Goal: Information Seeking & Learning: Learn about a topic

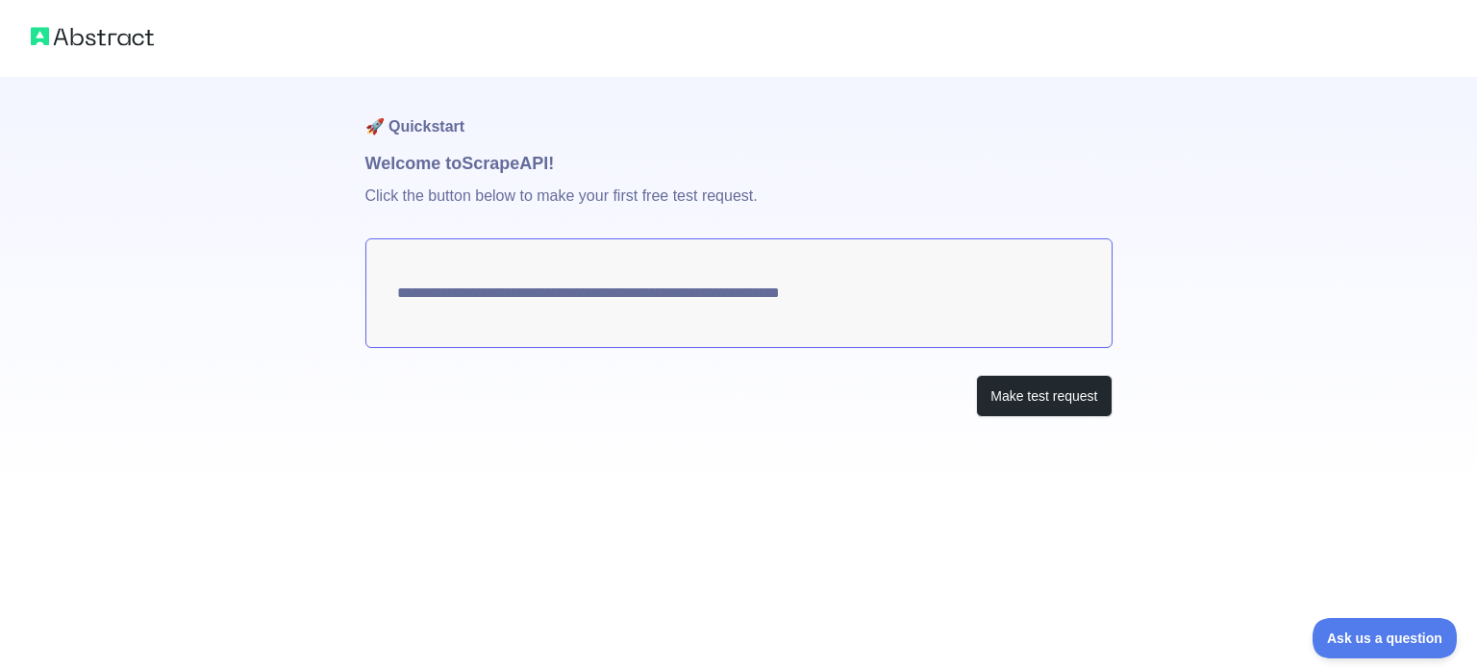
click at [890, 302] on textarea "**********" at bounding box center [738, 294] width 747 height 110
drag, startPoint x: 890, startPoint y: 302, endPoint x: 750, endPoint y: 288, distance: 140.2
click at [750, 288] on textarea "**********" at bounding box center [738, 294] width 747 height 110
click at [1038, 391] on button "Make test request" at bounding box center [1044, 396] width 136 height 43
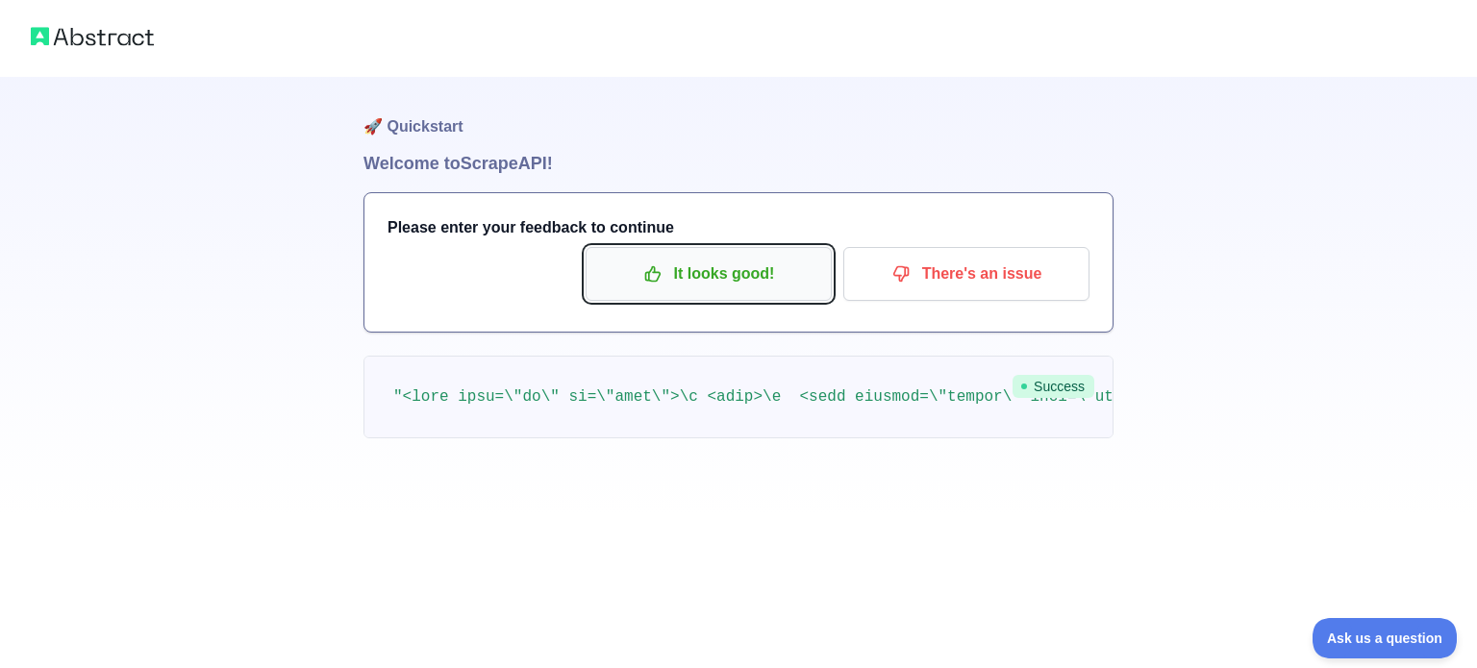
click at [689, 290] on button "It looks good!" at bounding box center [709, 274] width 246 height 54
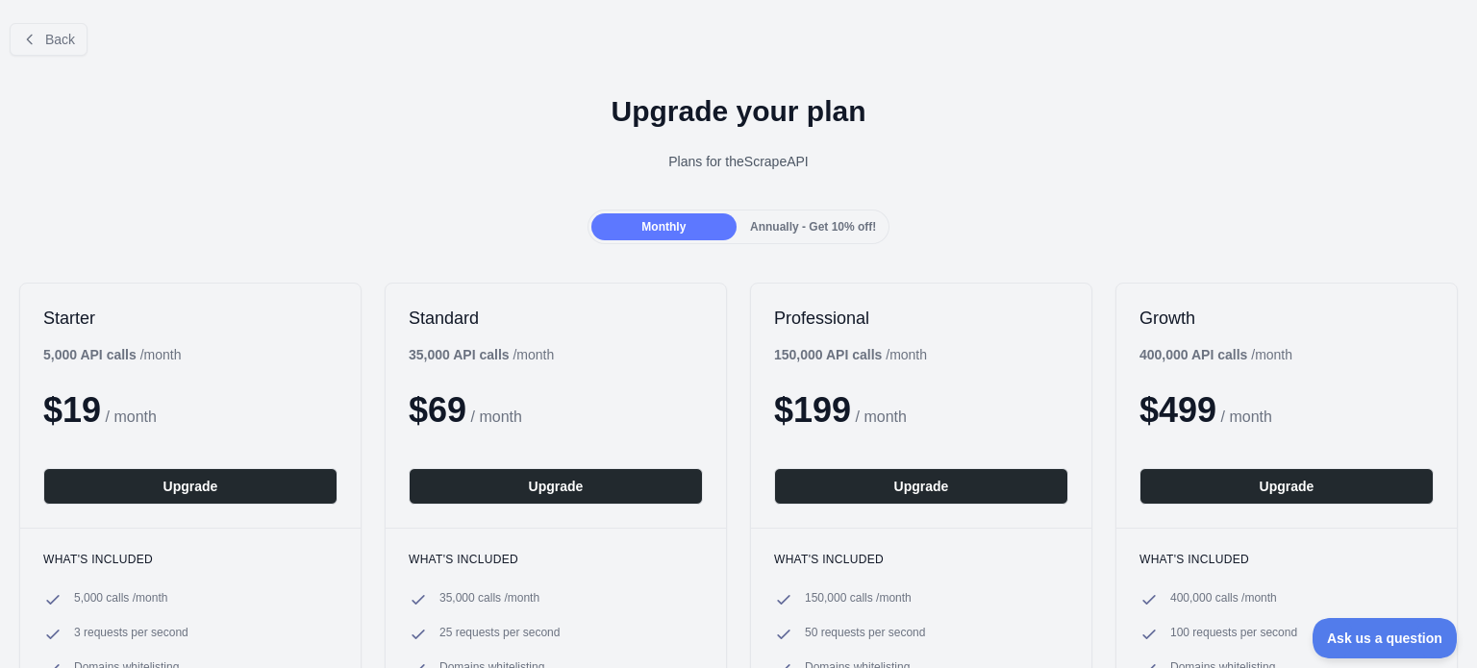
click at [38, 18] on div "Back" at bounding box center [738, 39] width 1477 height 63
click at [40, 68] on div "Back" at bounding box center [738, 39] width 1477 height 63
click at [43, 42] on button "Back" at bounding box center [49, 39] width 78 height 33
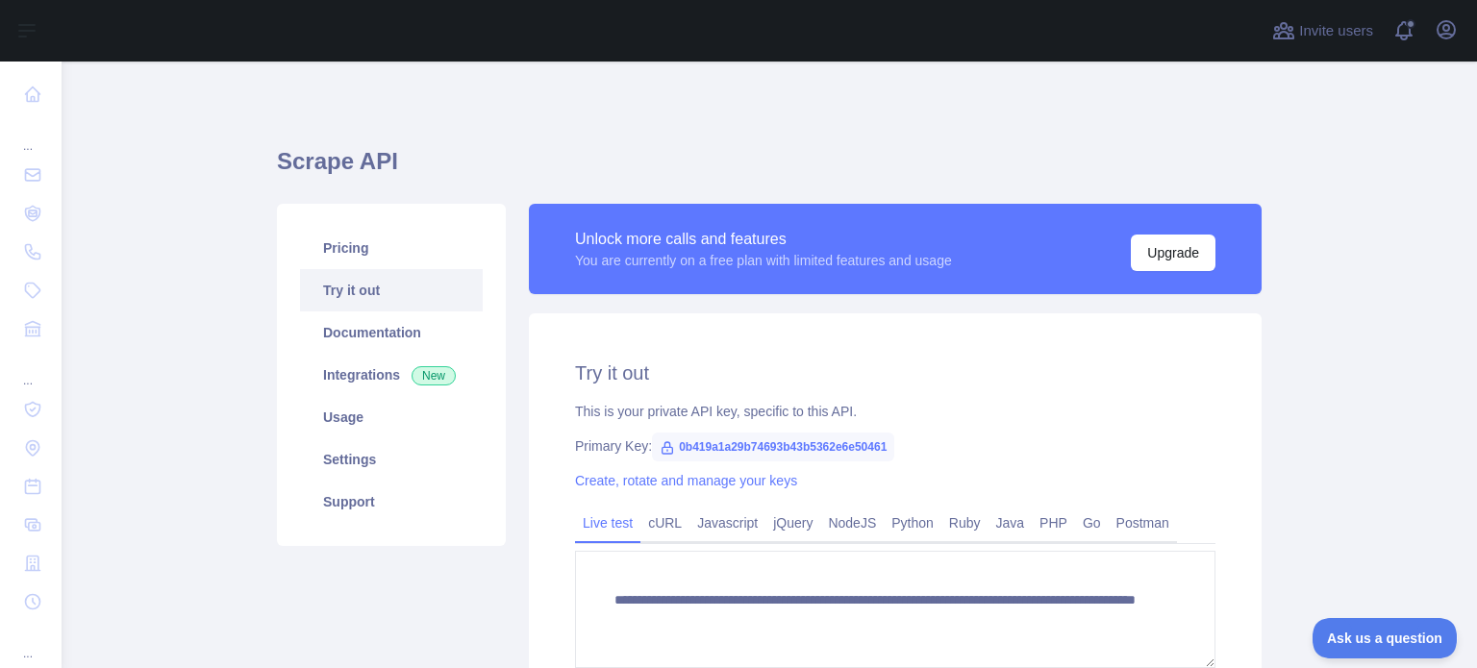
scroll to position [243, 0]
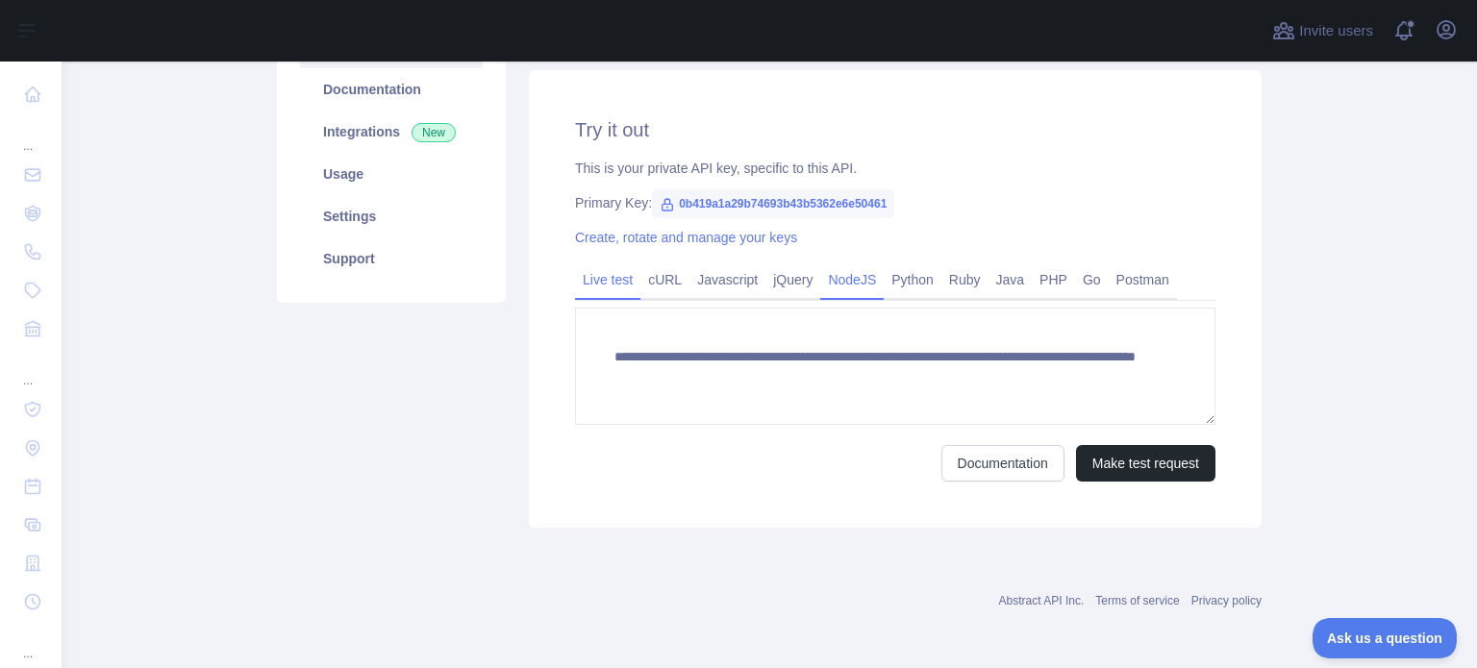
click at [847, 276] on link "NodeJS" at bounding box center [851, 279] width 63 height 31
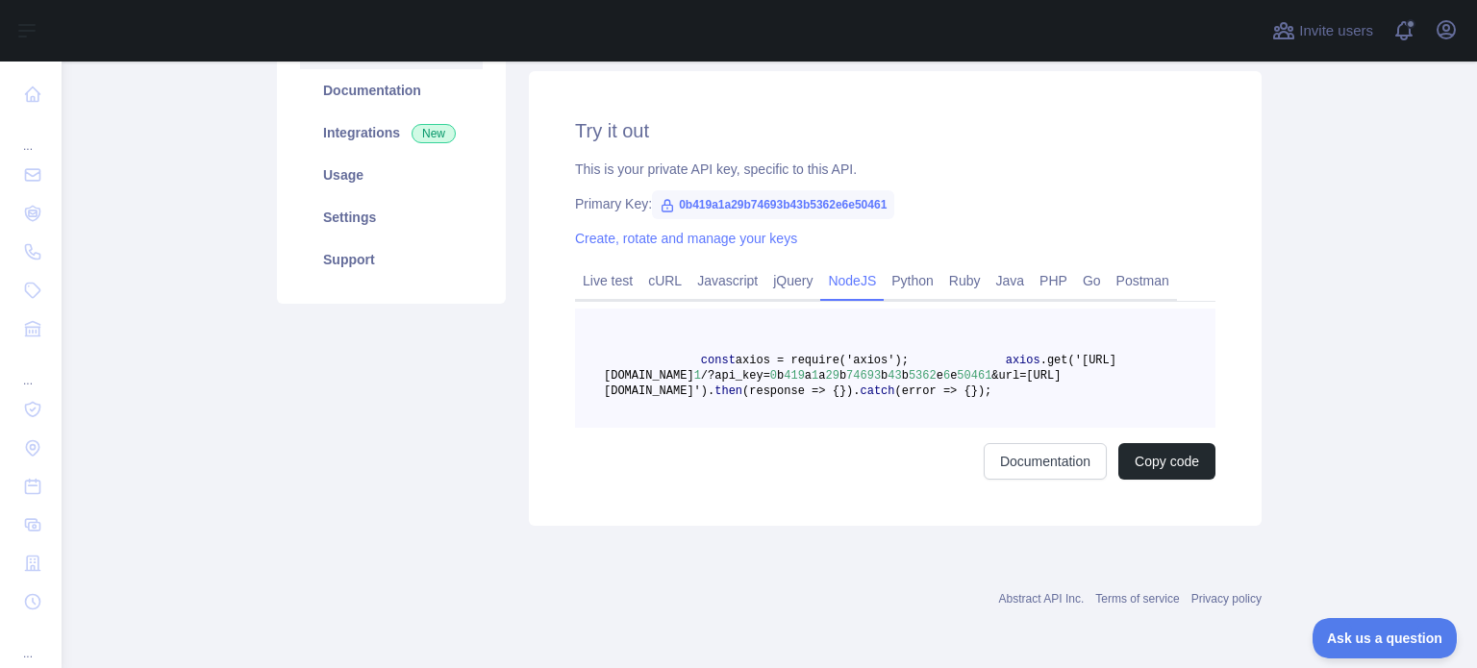
click at [920, 376] on span ".get('[URL][DOMAIN_NAME]" at bounding box center [860, 368] width 513 height 29
click at [920, 375] on span ".get('[URL][DOMAIN_NAME]" at bounding box center [860, 368] width 513 height 29
click at [922, 370] on span ".get('[URL][DOMAIN_NAME]" at bounding box center [860, 368] width 513 height 29
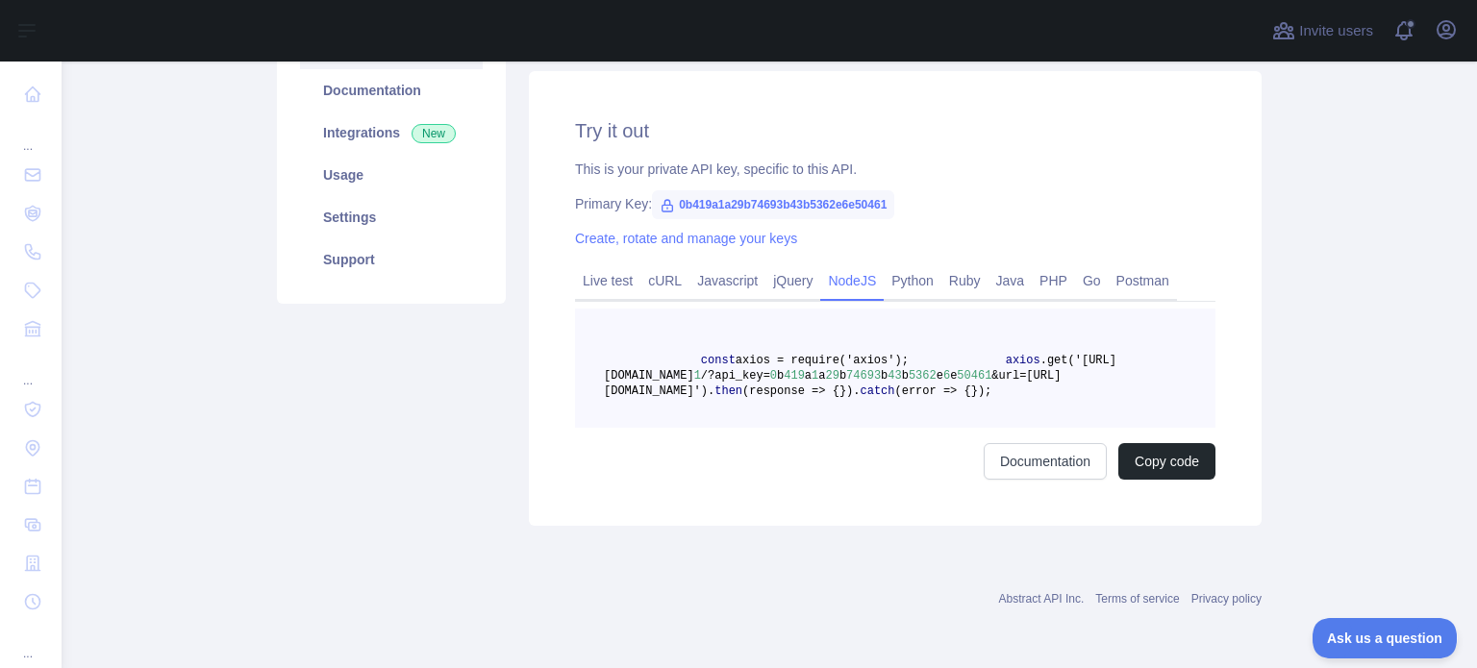
click at [922, 370] on span ".get('[URL][DOMAIN_NAME]" at bounding box center [860, 368] width 513 height 29
click at [1152, 526] on div "Try it out This is your private API key, specific to this API. Primary Key: 0b4…" at bounding box center [895, 298] width 733 height 455
click at [1139, 480] on button "Copy code" at bounding box center [1166, 461] width 97 height 37
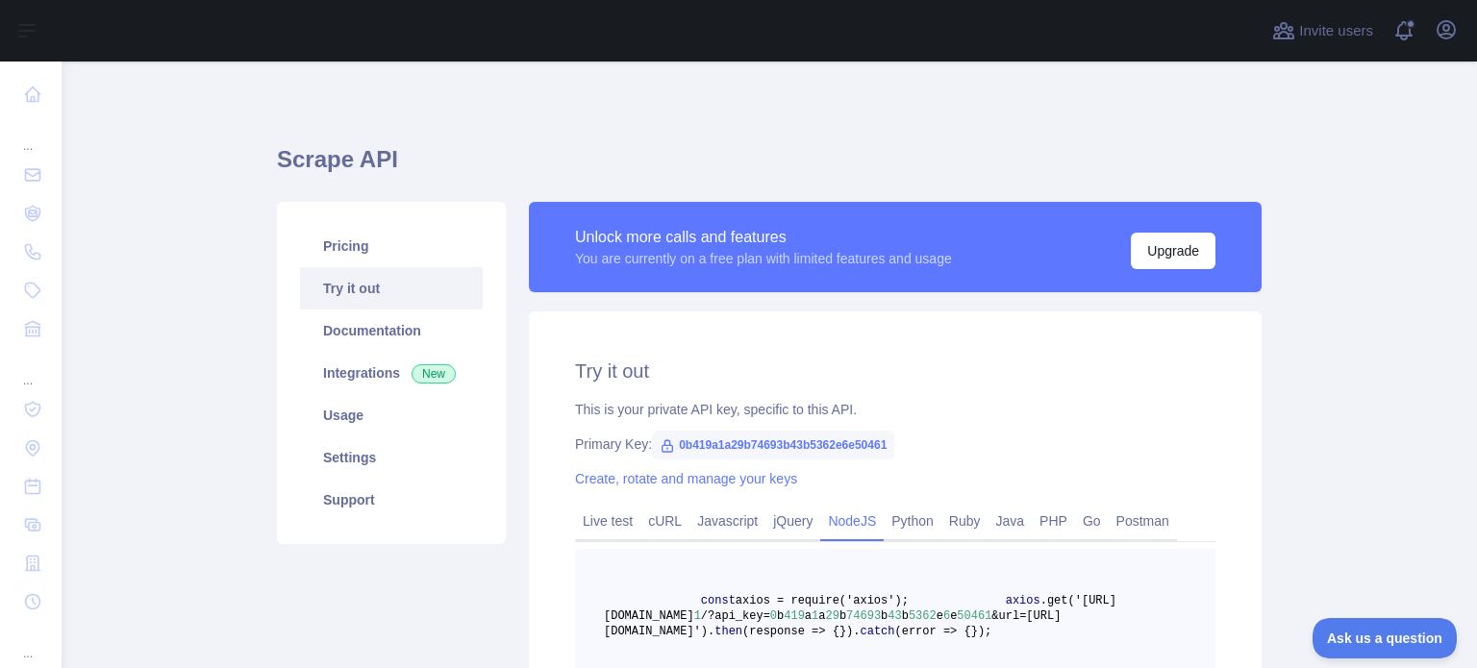
scroll to position [0, 0]
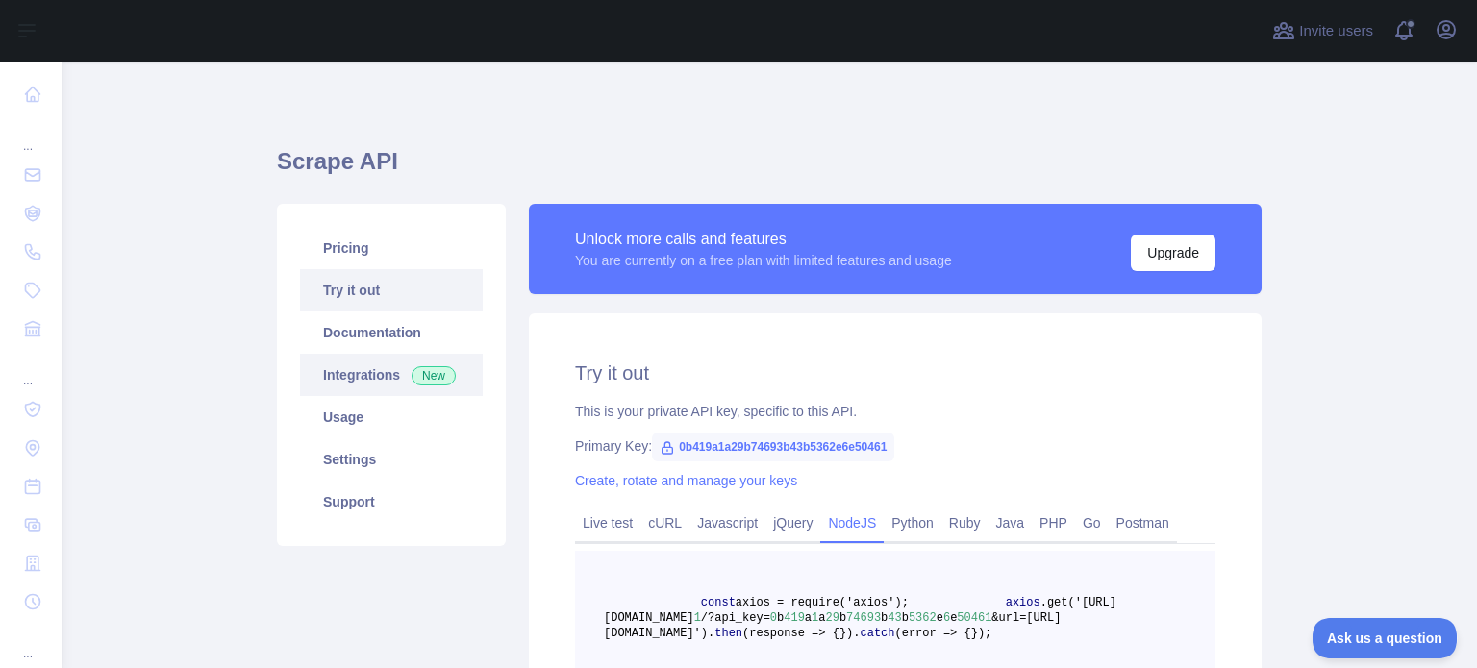
click at [408, 389] on link "Integrations New" at bounding box center [391, 375] width 183 height 42
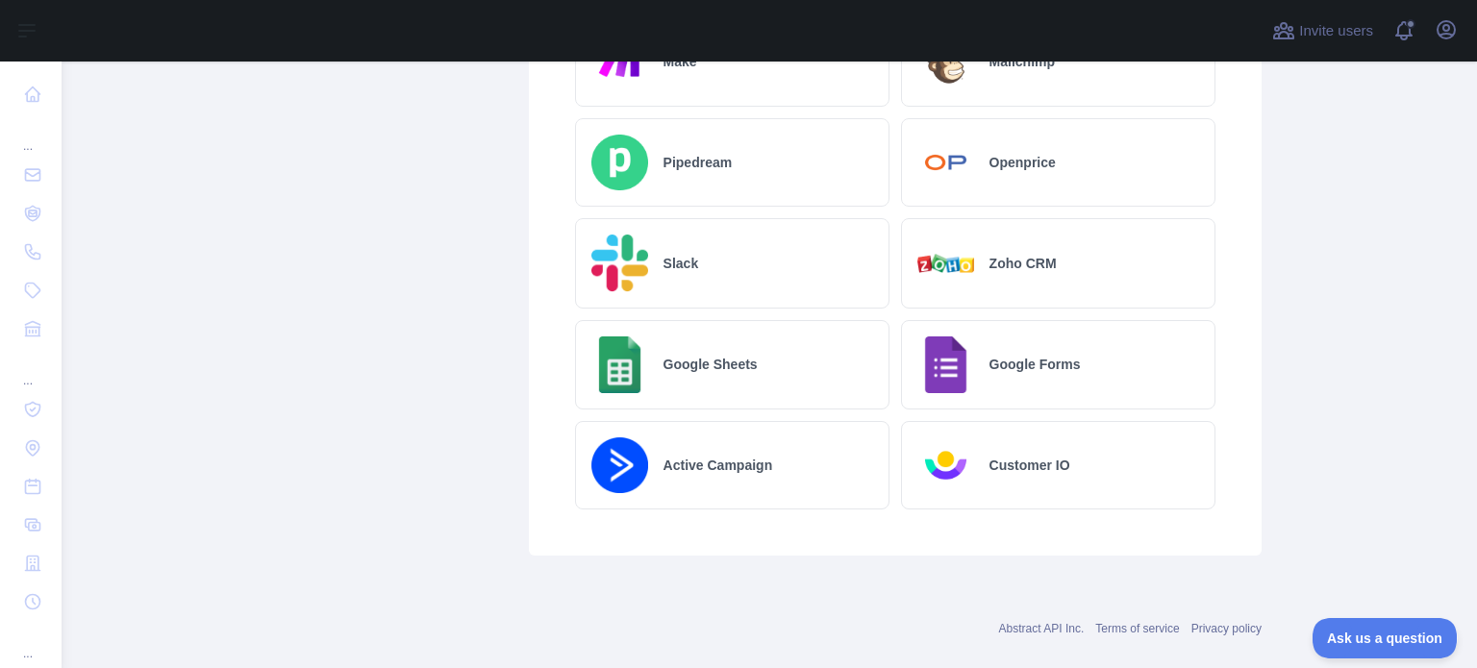
scroll to position [1125, 0]
click at [708, 372] on div "Google Sheets" at bounding box center [732, 362] width 314 height 89
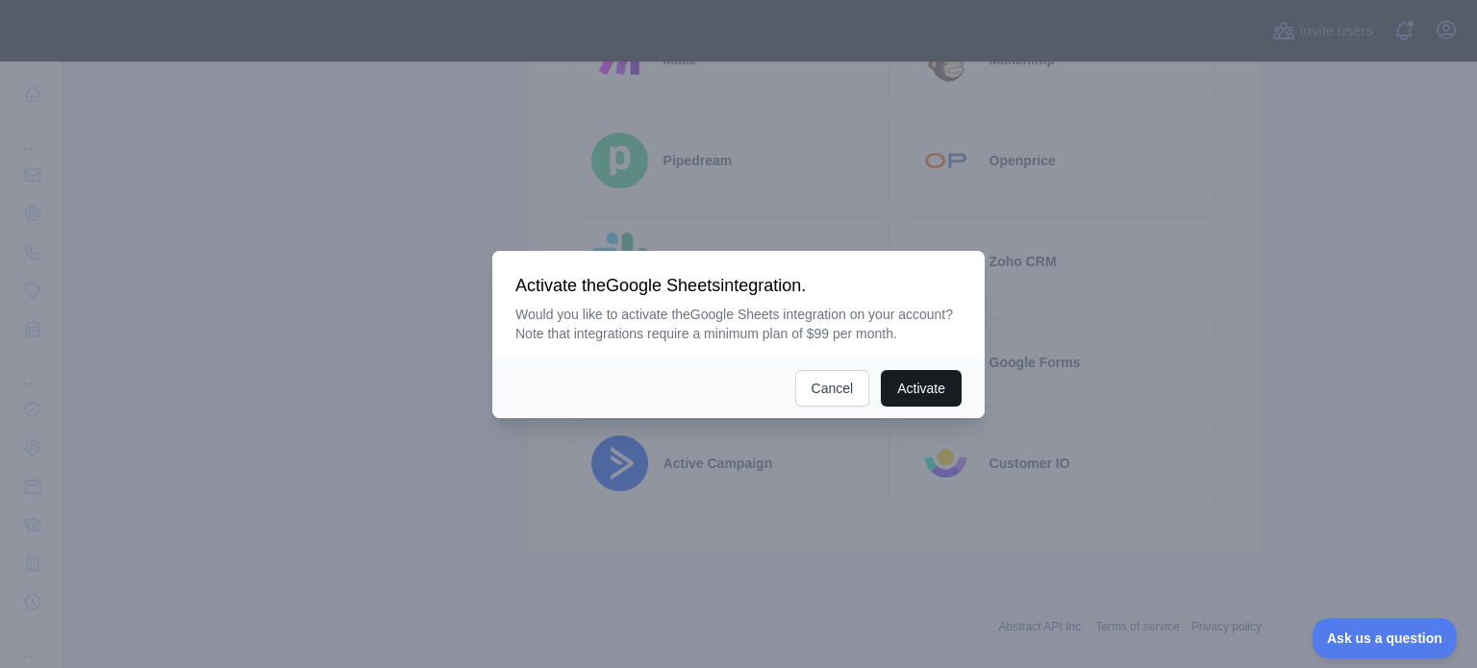
click at [928, 384] on button "Activate" at bounding box center [921, 388] width 81 height 37
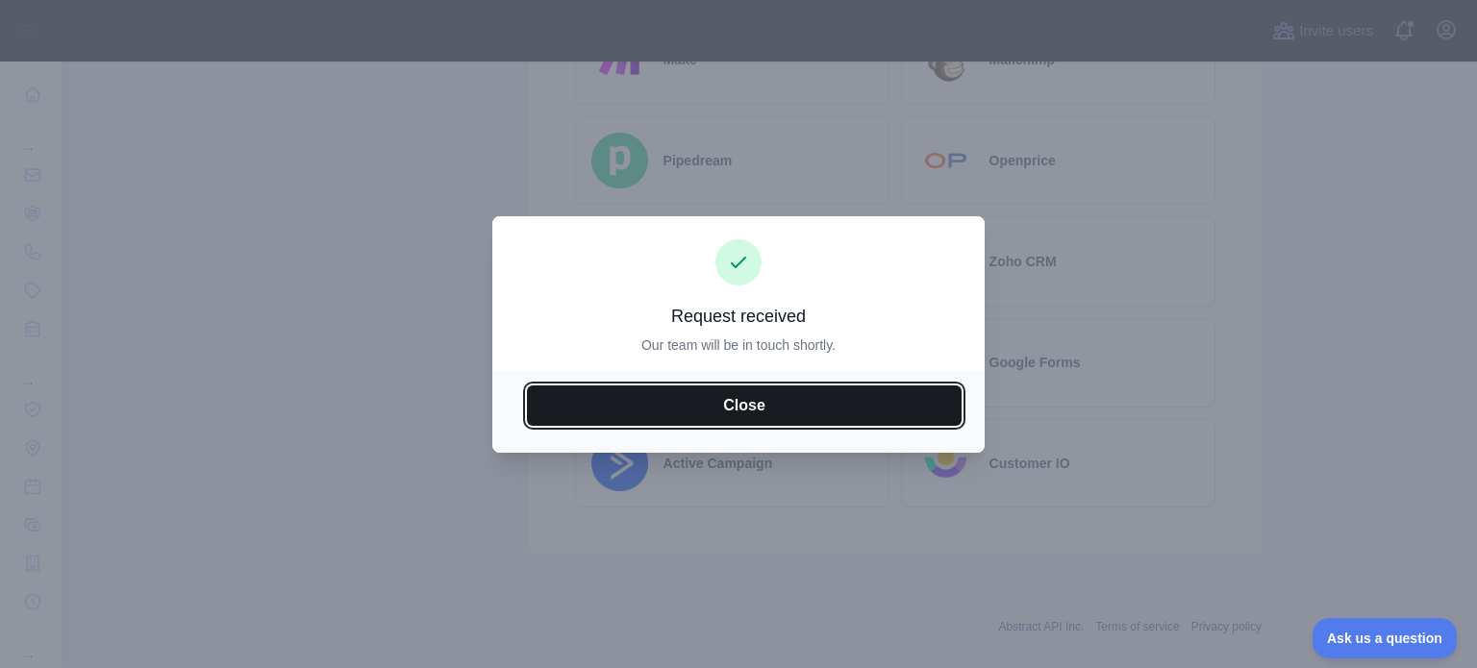
click at [852, 388] on button "Close" at bounding box center [744, 406] width 435 height 40
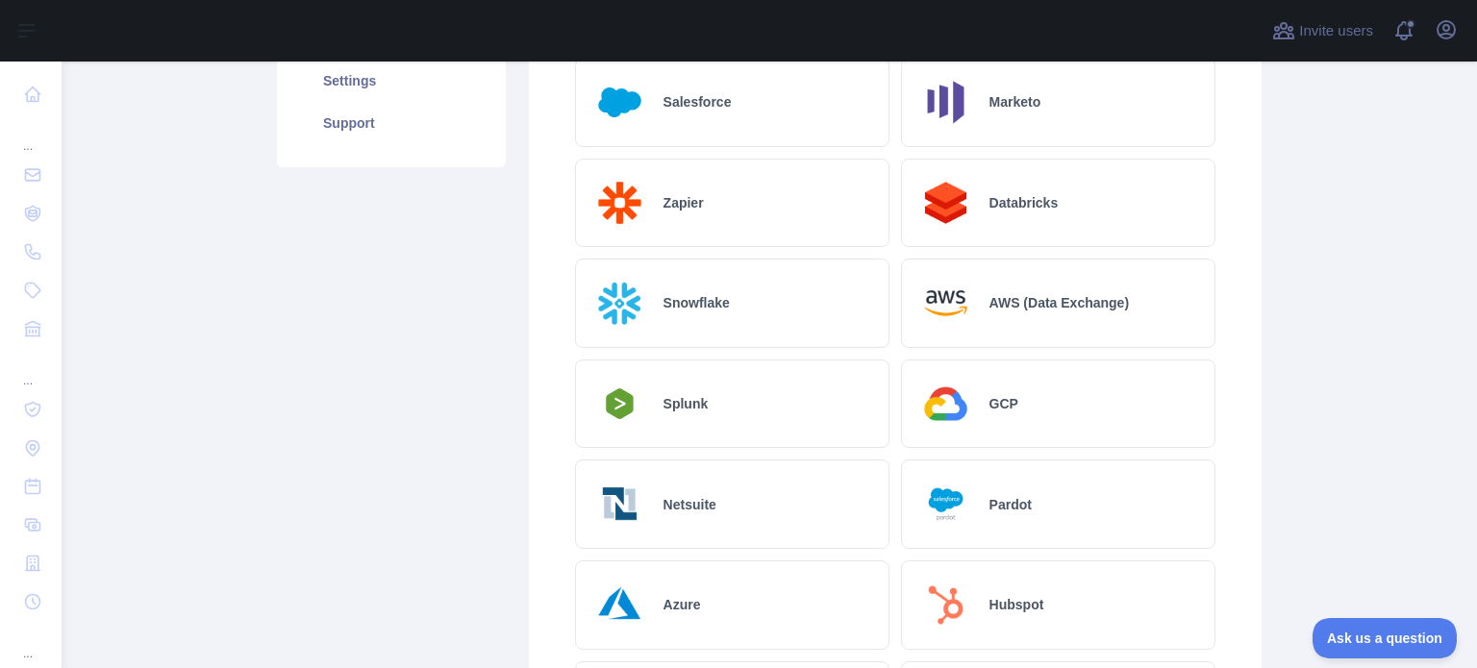
scroll to position [0, 0]
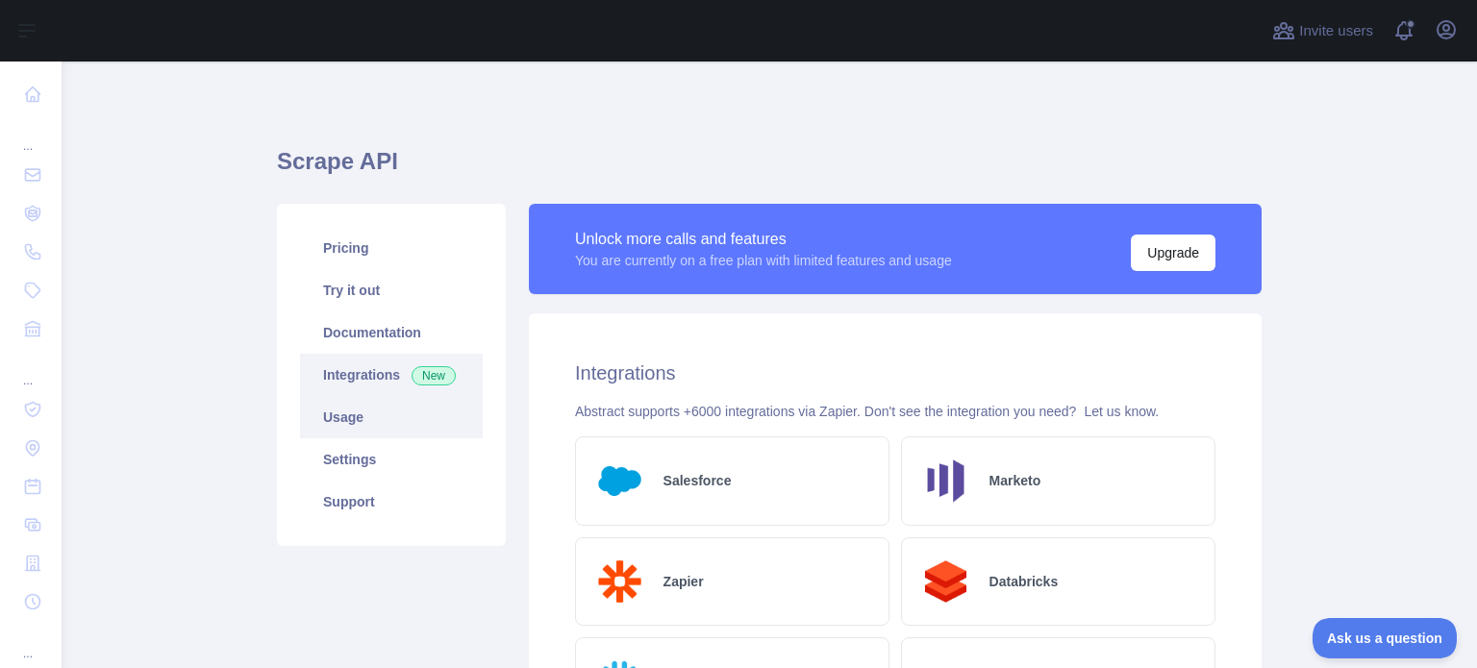
click at [362, 424] on link "Usage" at bounding box center [391, 417] width 183 height 42
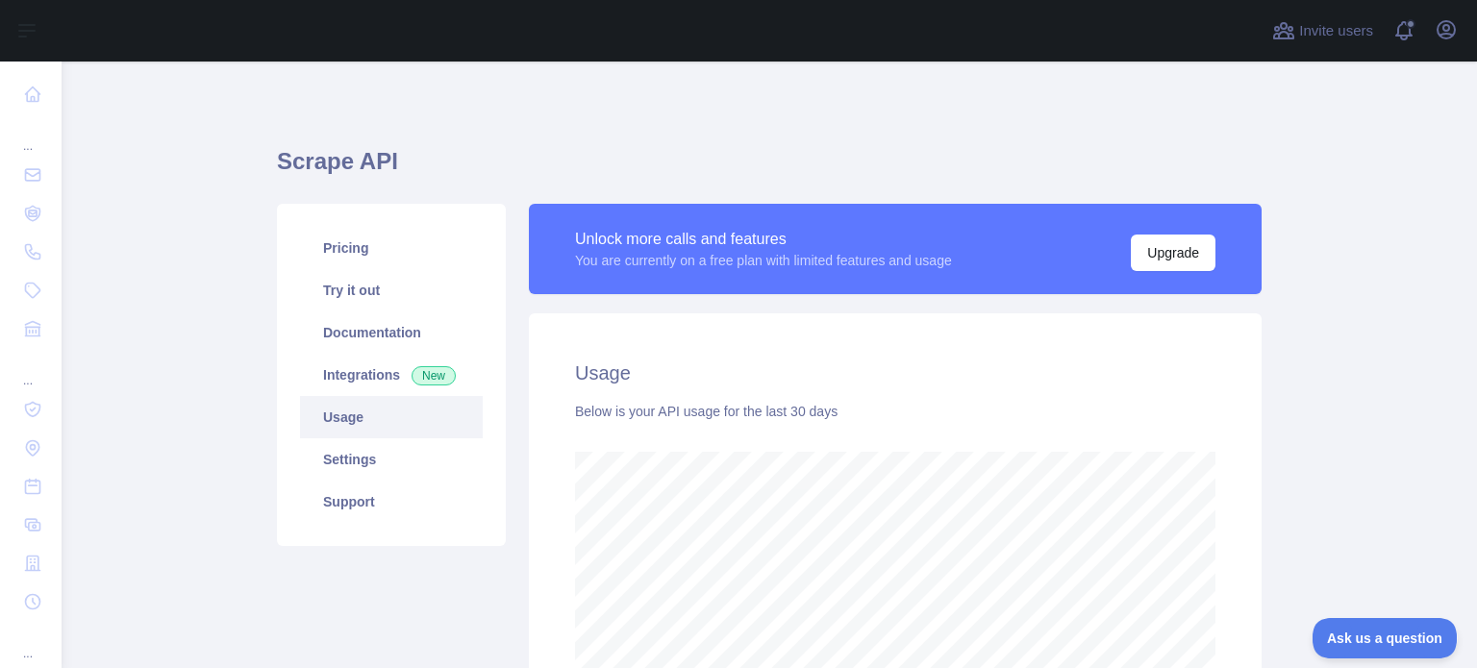
scroll to position [607, 1400]
click at [397, 298] on link "Try it out" at bounding box center [391, 290] width 183 height 42
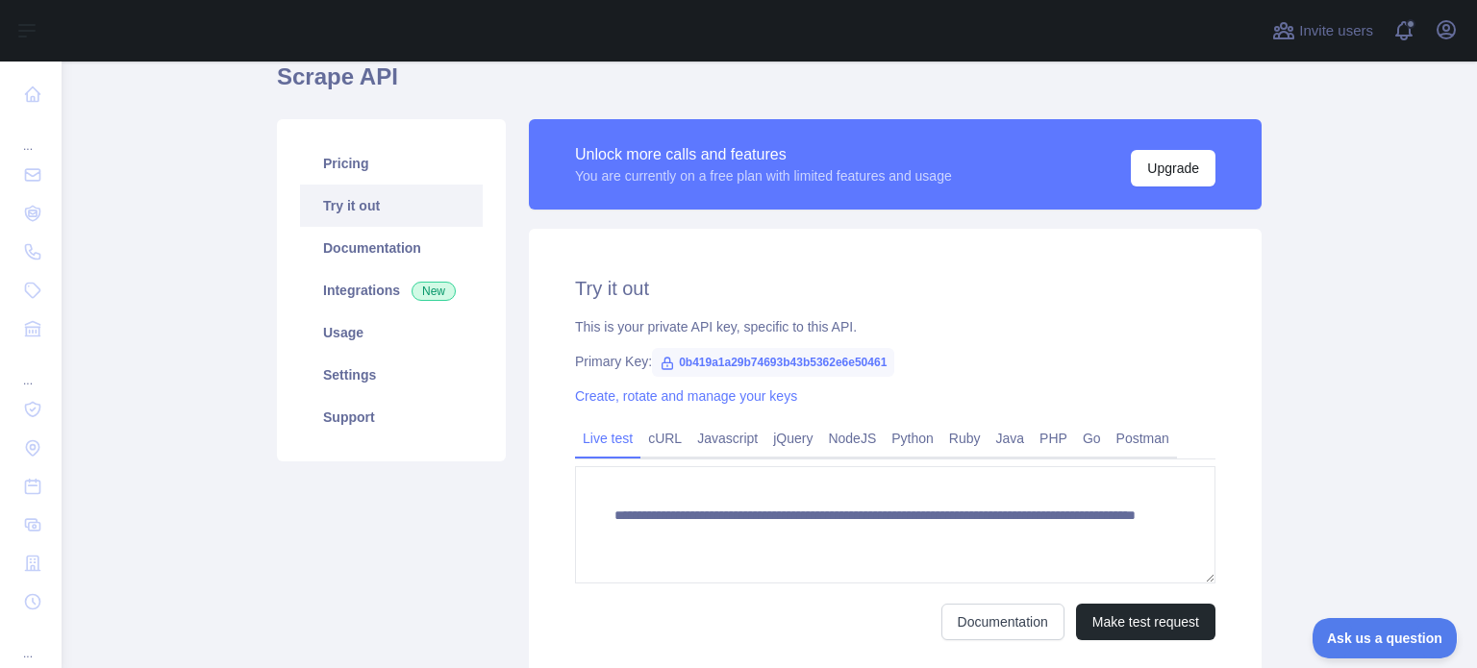
scroll to position [85, 0]
click at [384, 205] on link "Try it out" at bounding box center [391, 206] width 183 height 42
click at [367, 153] on link "Pricing" at bounding box center [391, 163] width 183 height 42
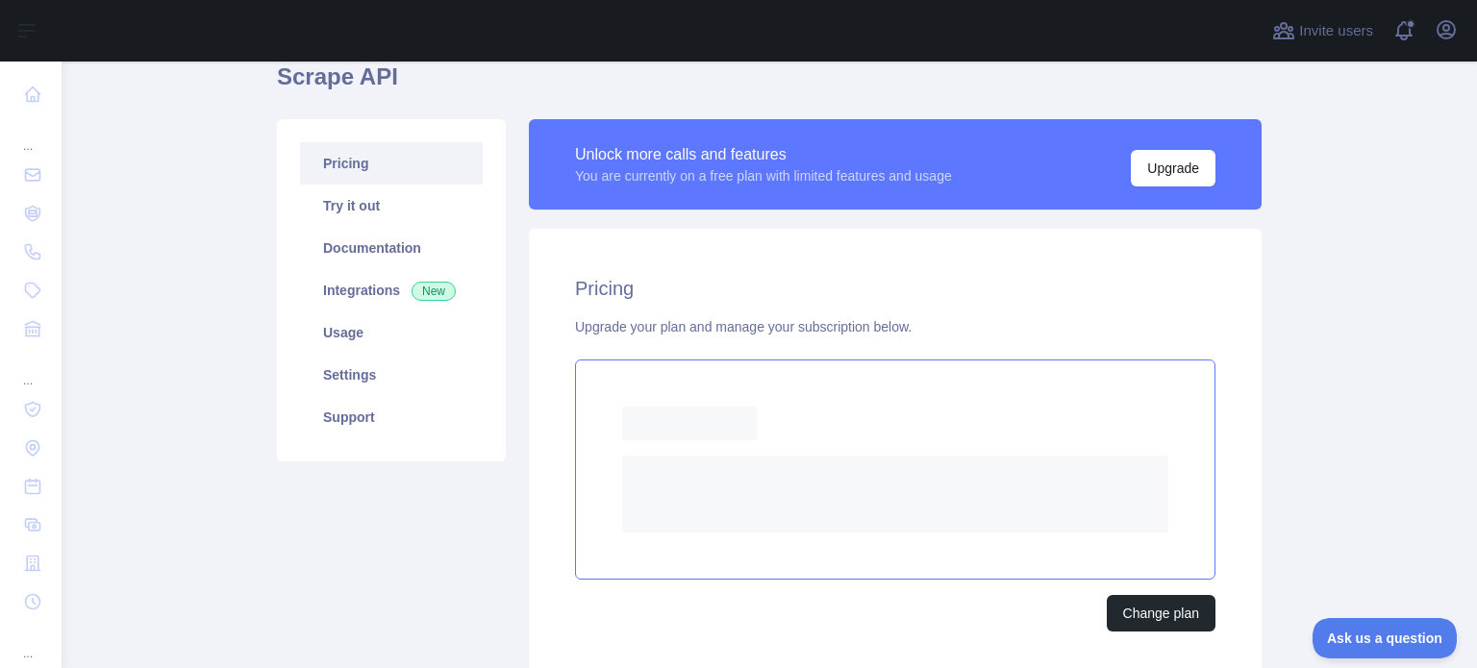
click at [935, 465] on rect at bounding box center [895, 494] width 546 height 77
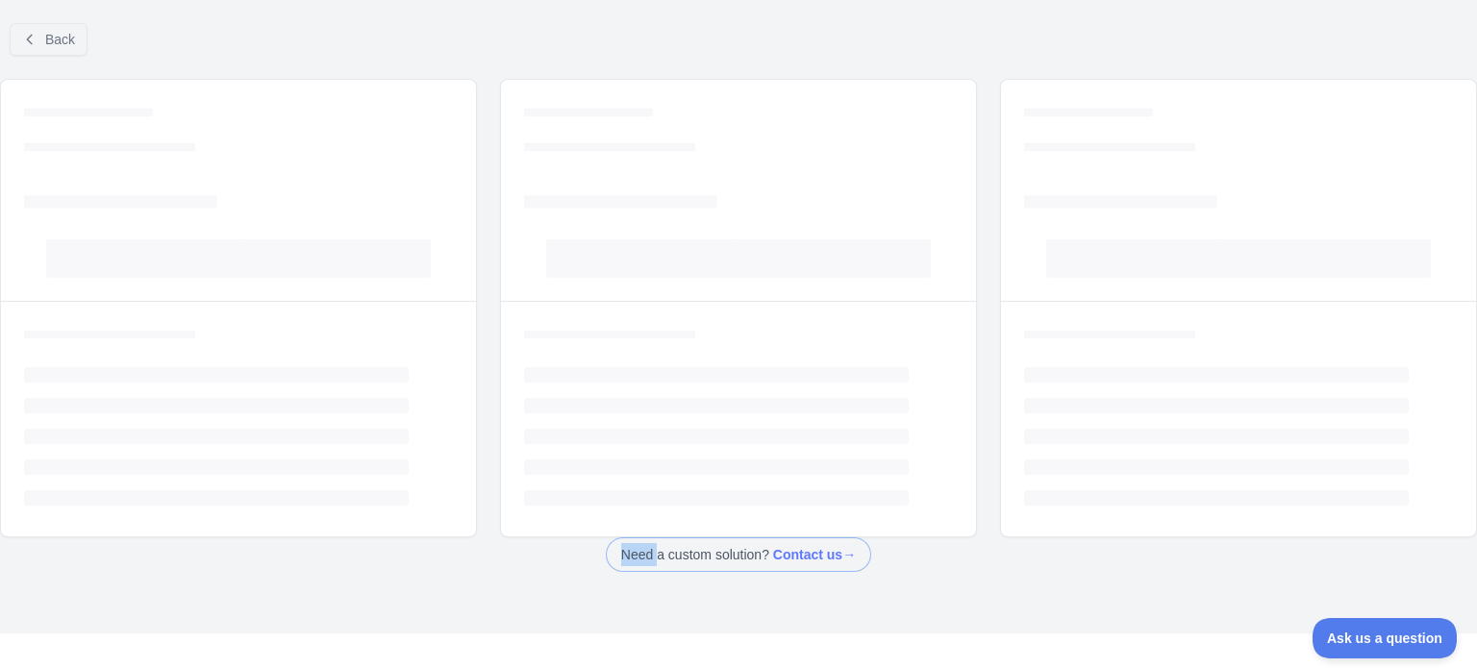
click at [935, 465] on li "Loading..." at bounding box center [738, 467] width 429 height 15
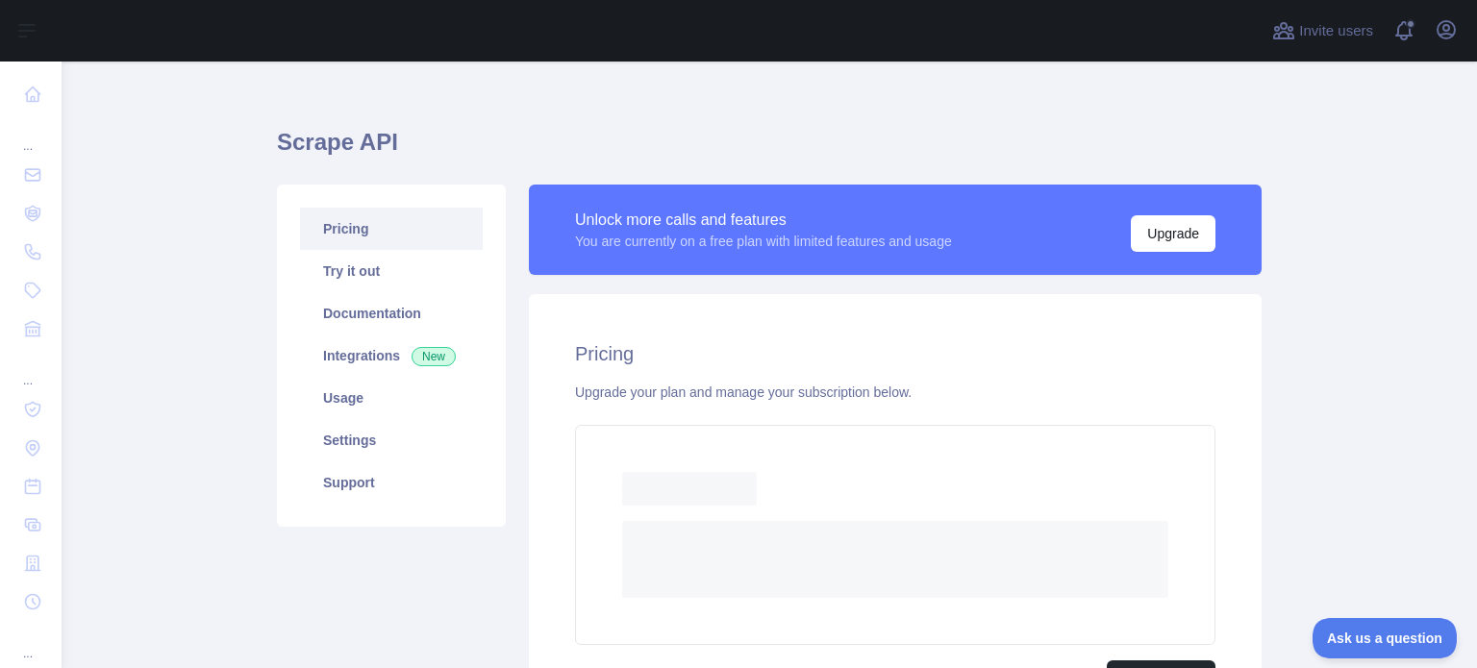
scroll to position [85, 0]
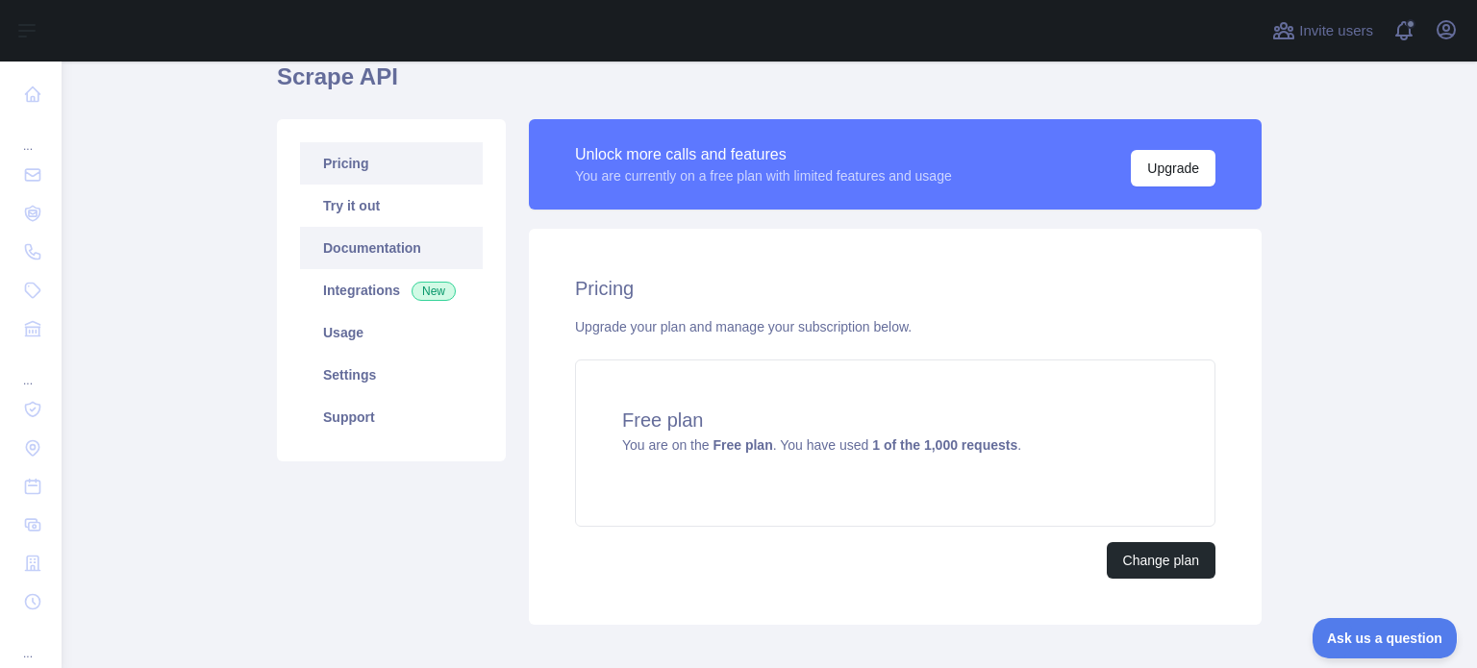
click at [418, 240] on link "Documentation" at bounding box center [391, 248] width 183 height 42
